Goal: Task Accomplishment & Management: Manage account settings

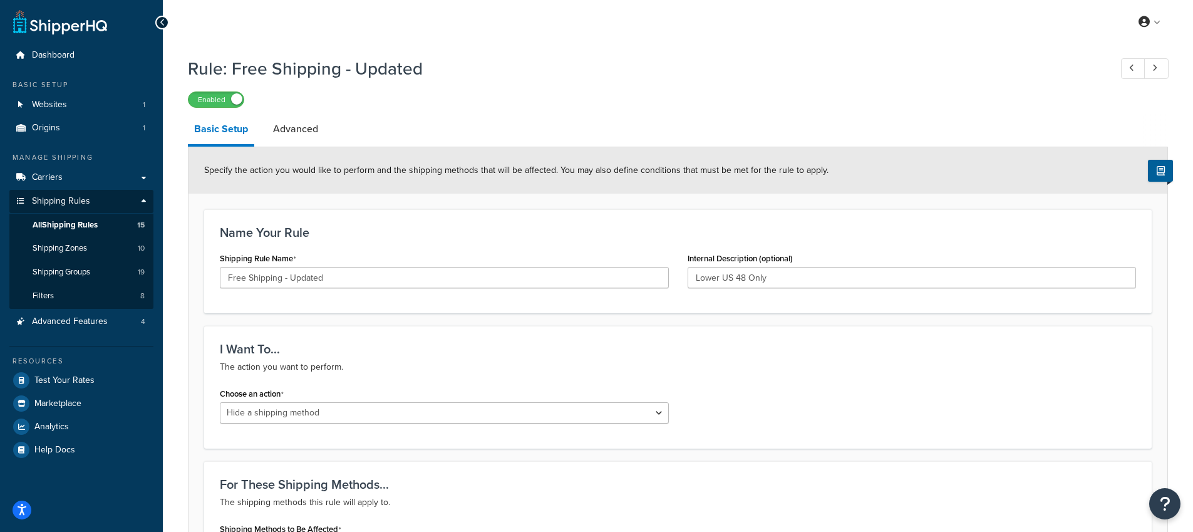
select select "HIDE"
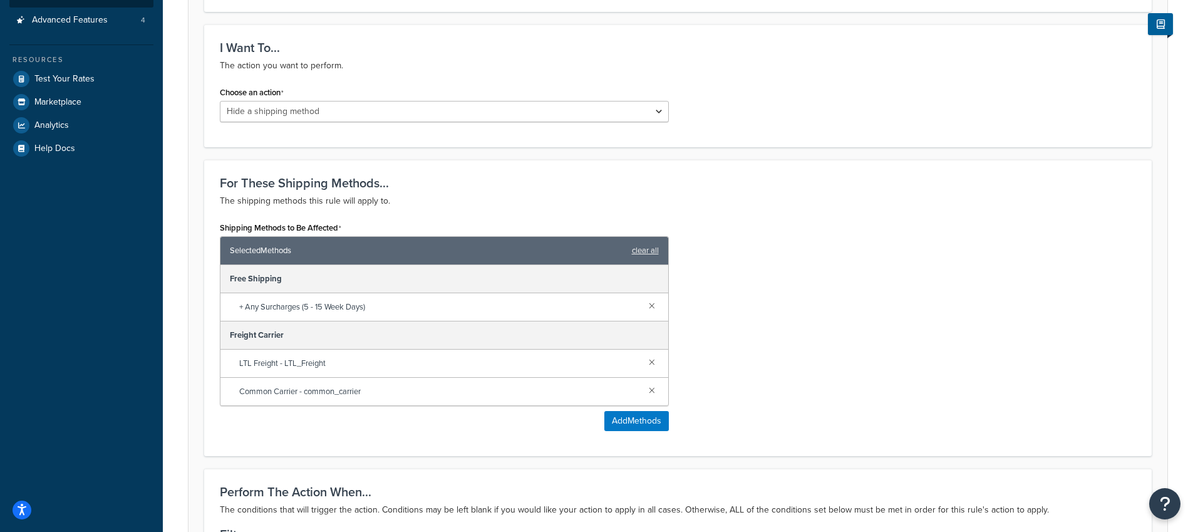
scroll to position [162, 0]
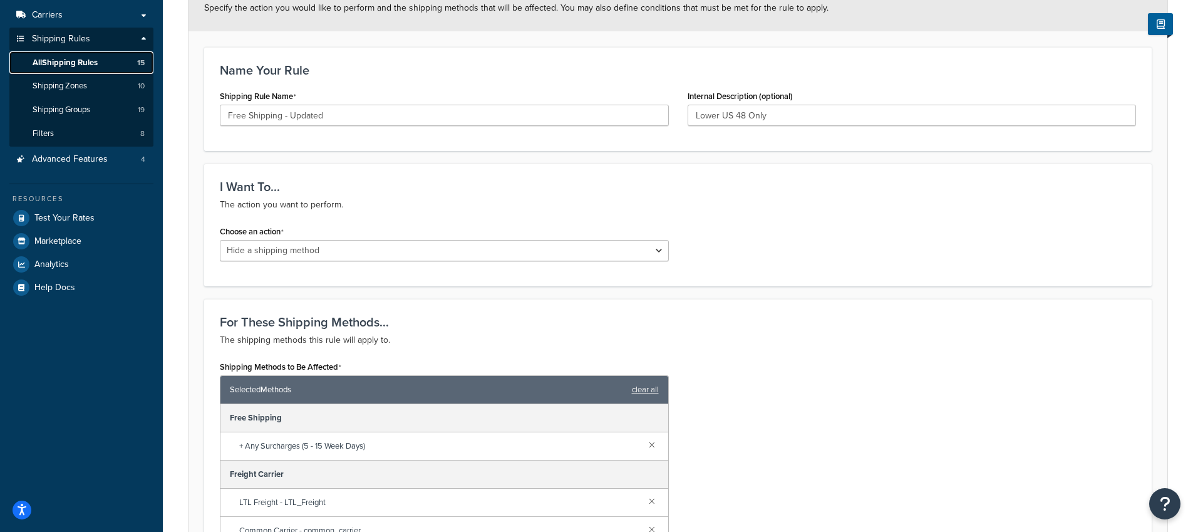
click at [58, 61] on span "All Shipping Rules" at bounding box center [65, 63] width 65 height 11
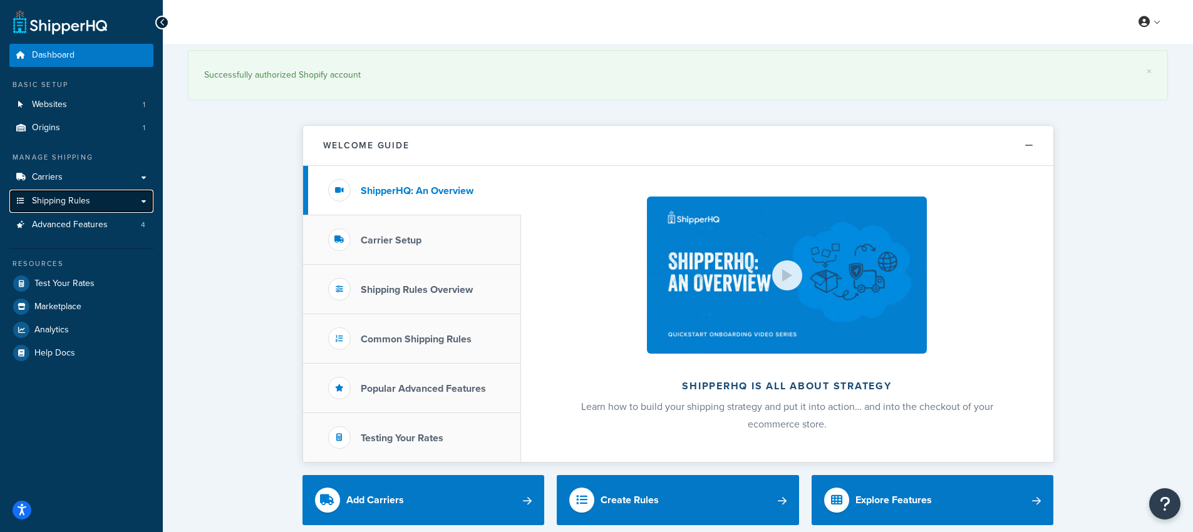
click at [85, 194] on link "Shipping Rules" at bounding box center [81, 201] width 144 height 23
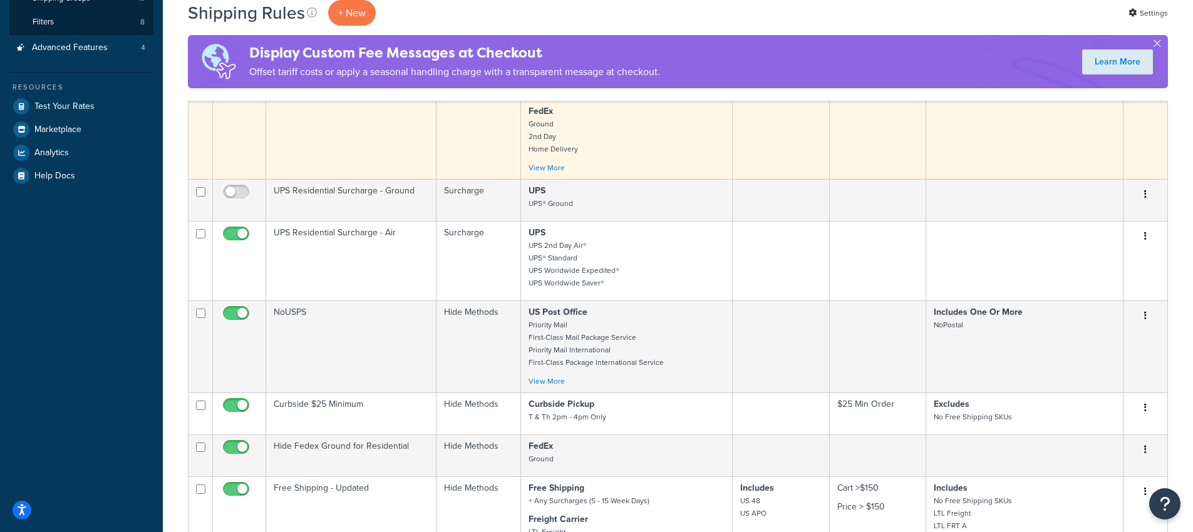
scroll to position [413, 0]
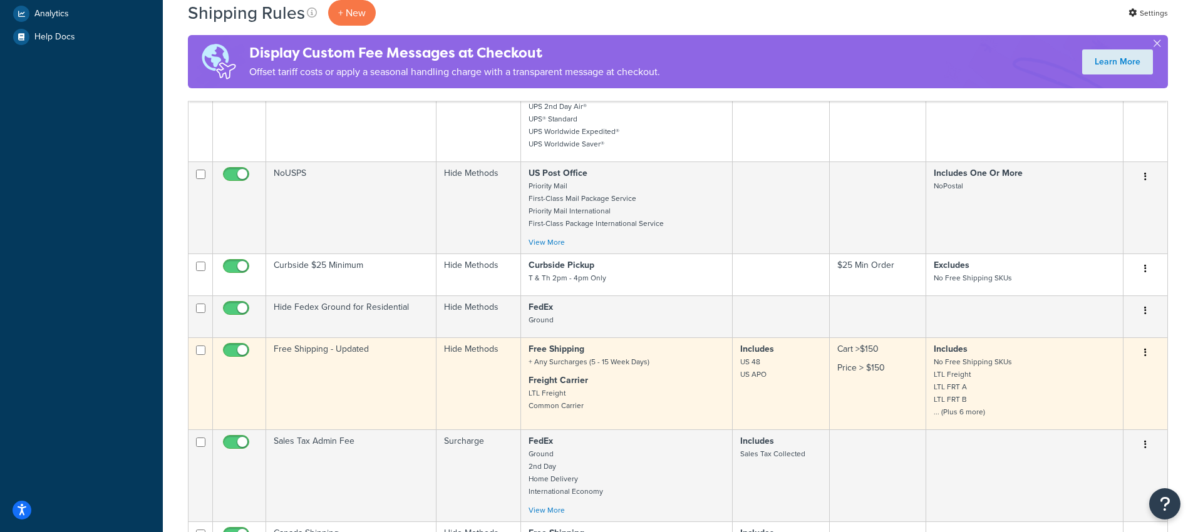
click at [238, 351] on input "checkbox" at bounding box center [237, 354] width 34 height 16
checkbox input "false"
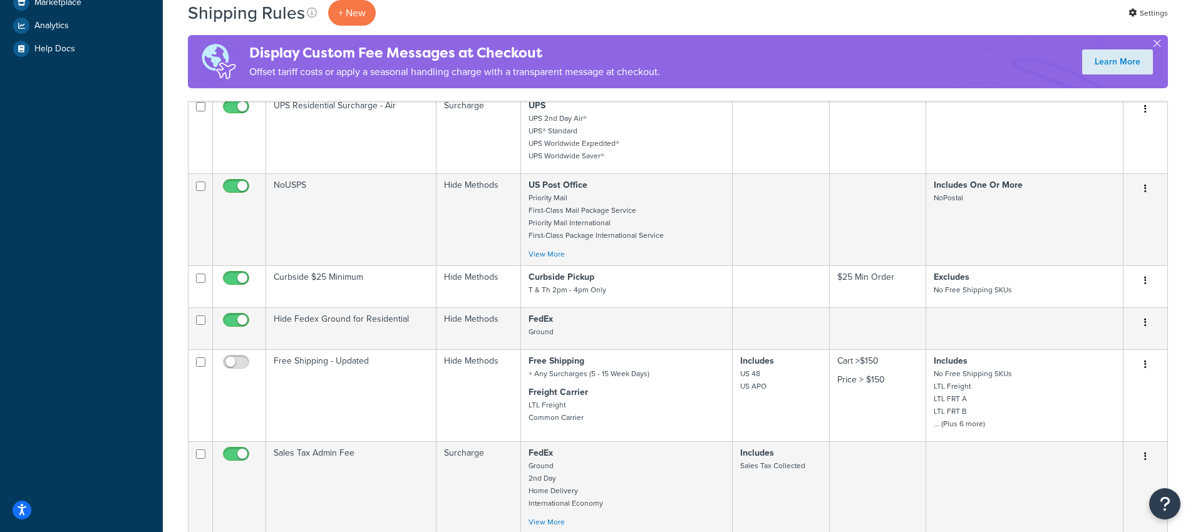
scroll to position [147, 0]
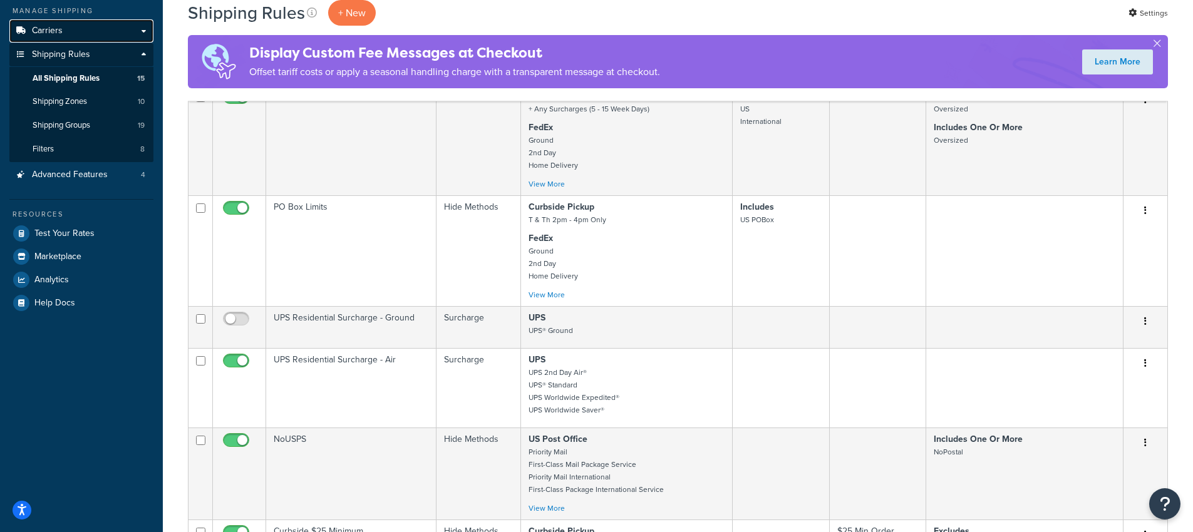
click at [55, 33] on span "Carriers" at bounding box center [47, 31] width 31 height 11
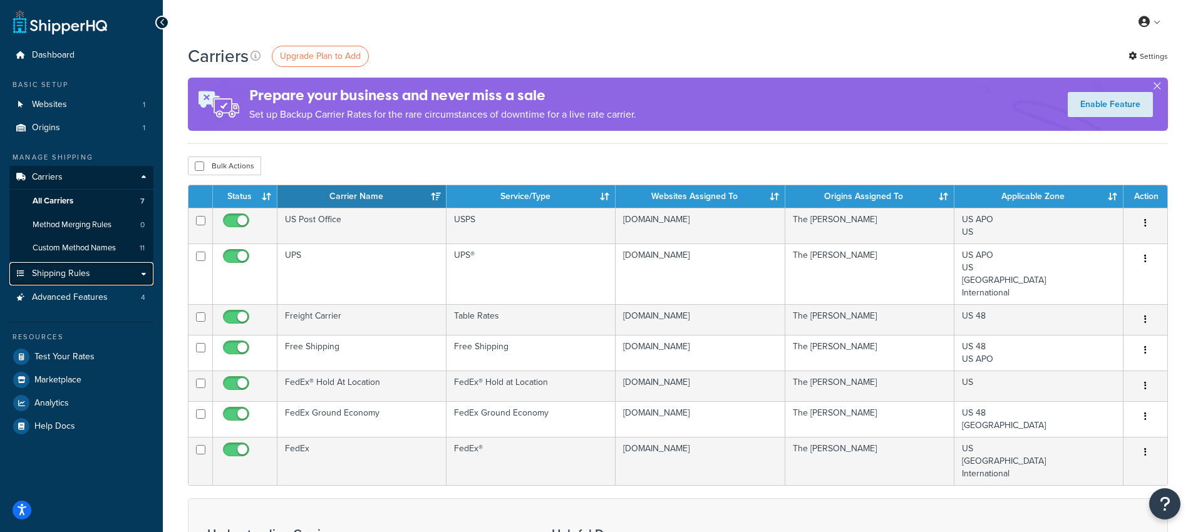
click at [46, 269] on span "Shipping Rules" at bounding box center [61, 274] width 58 height 11
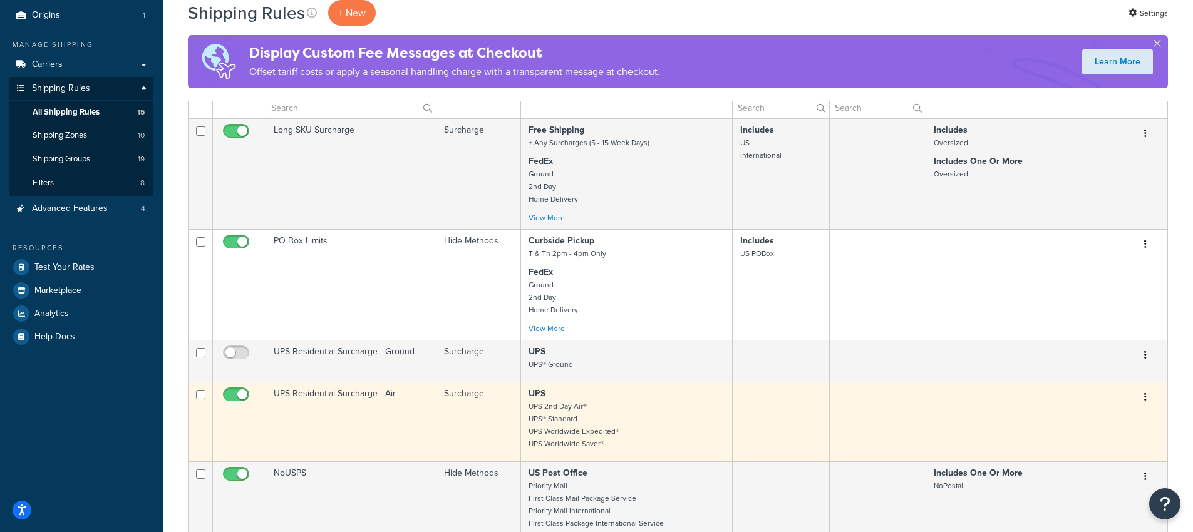
scroll to position [43, 0]
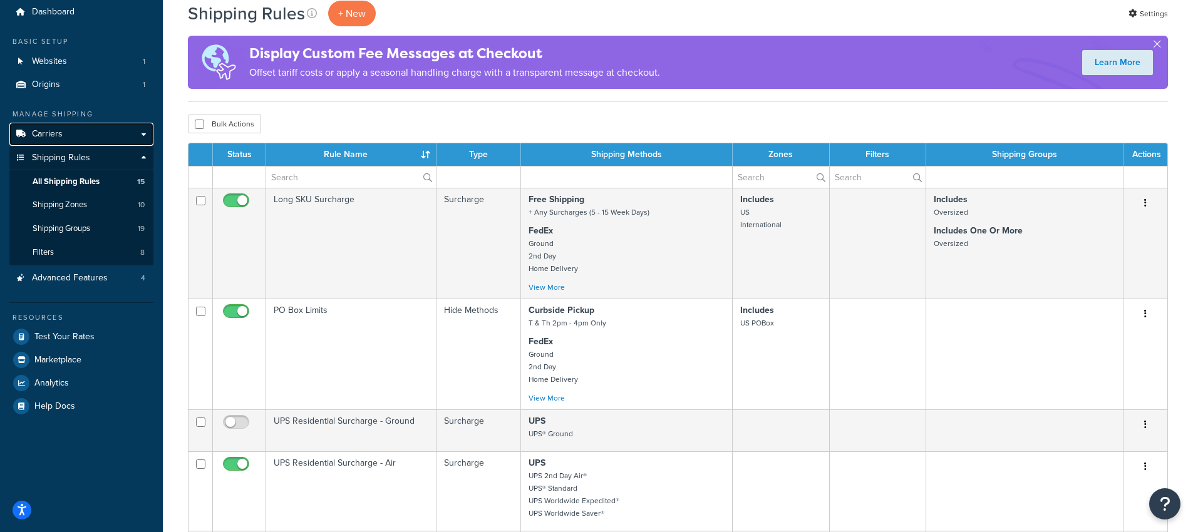
click at [41, 140] on link "Carriers" at bounding box center [81, 134] width 144 height 23
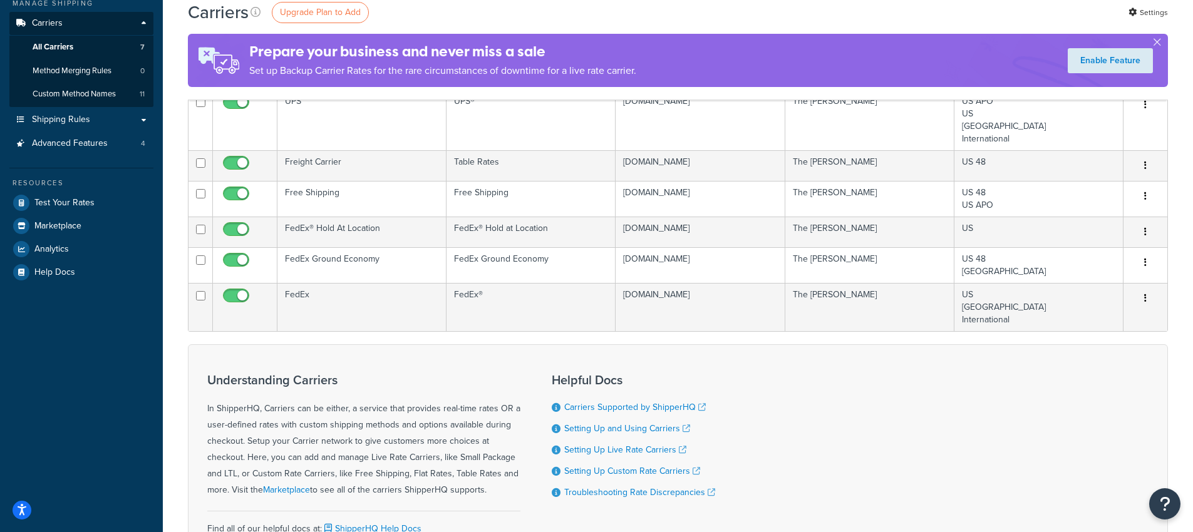
scroll to position [86, 0]
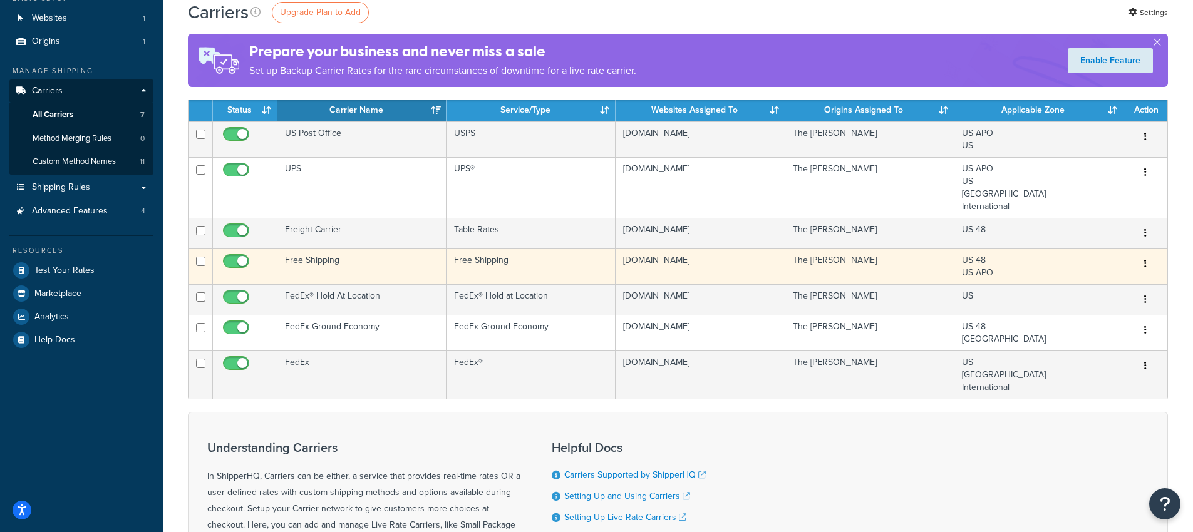
click at [234, 262] on input "checkbox" at bounding box center [237, 265] width 34 height 16
checkbox input "false"
